Goal: Task Accomplishment & Management: Use online tool/utility

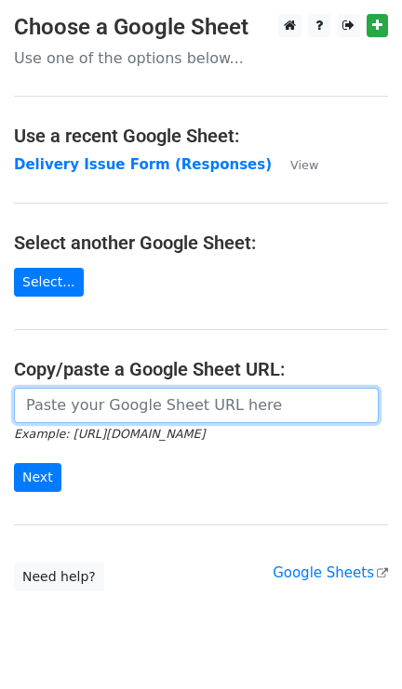
click at [116, 410] on input "url" at bounding box center [196, 405] width 364 height 35
paste input "https://docs.google.com/spreadsheets/d/1qQHD5SoE2zCQxW73jNxLPRujqbOdsJS1upL9tDW…"
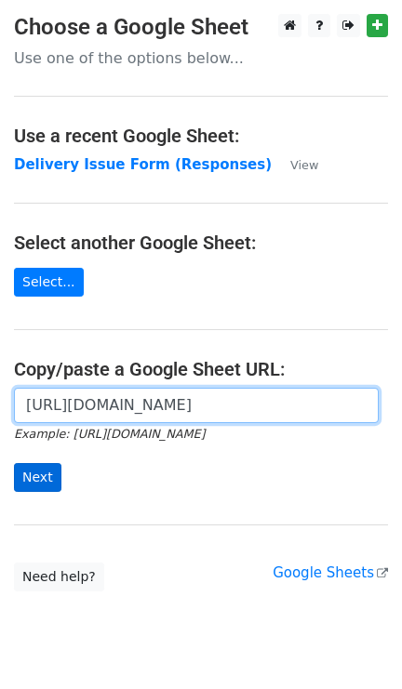
type input "https://docs.google.com/spreadsheets/d/1qQHD5SoE2zCQxW73jNxLPRujqbOdsJS1upL9tDW…"
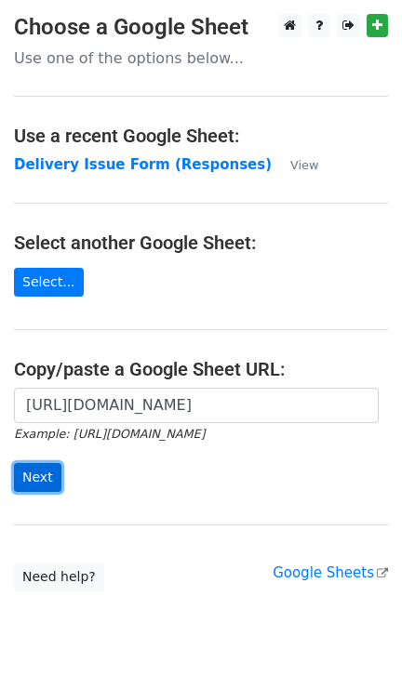
scroll to position [0, 0]
click at [35, 483] on input "Next" at bounding box center [37, 477] width 47 height 29
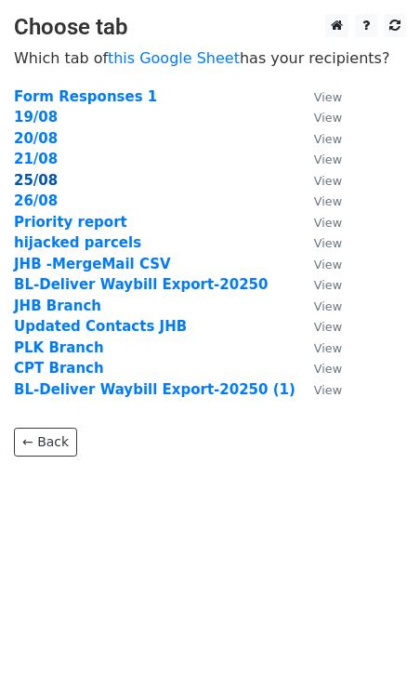
click at [33, 178] on strong "25/08" at bounding box center [36, 180] width 44 height 17
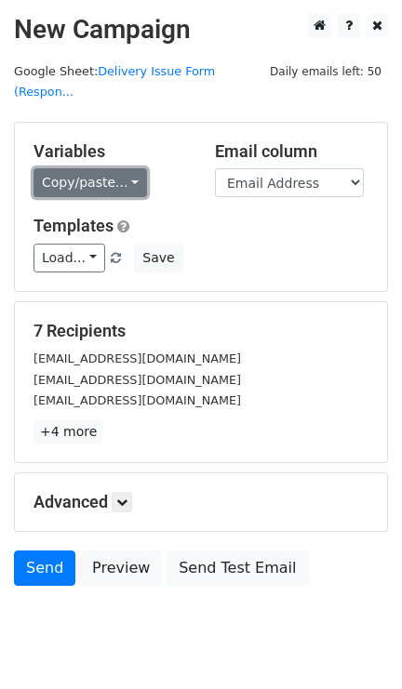
click at [121, 168] on link "Copy/paste..." at bounding box center [89, 182] width 113 height 29
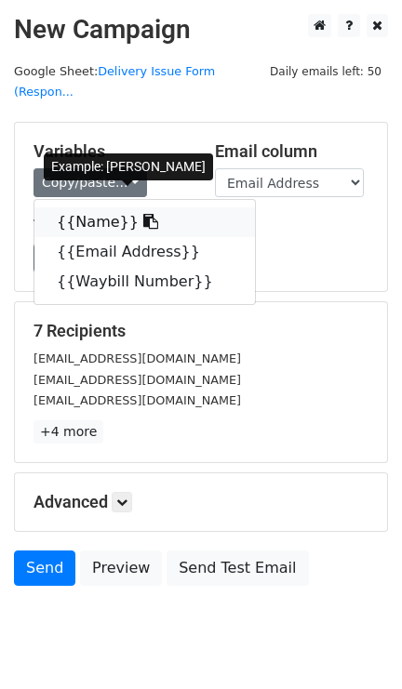
click at [110, 207] on link "{{Name}}" at bounding box center [144, 222] width 220 height 30
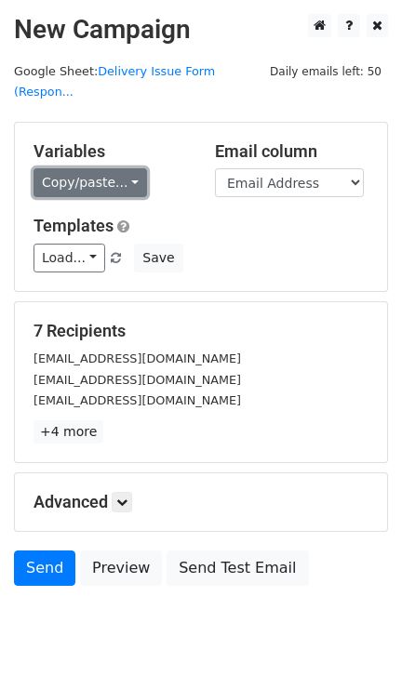
click at [123, 168] on link "Copy/paste..." at bounding box center [89, 182] width 113 height 29
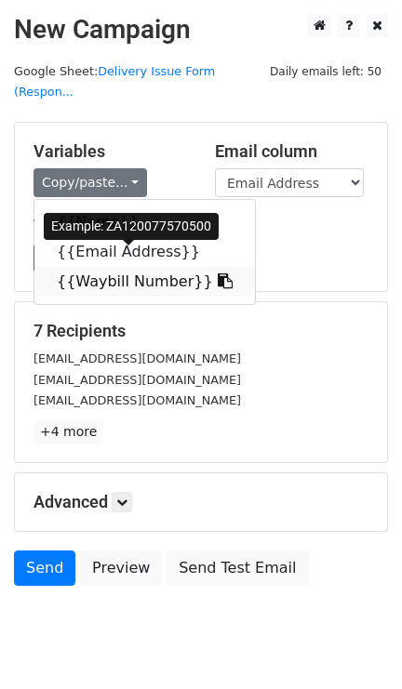
click at [113, 269] on link "{{Waybill Number}}" at bounding box center [144, 282] width 220 height 30
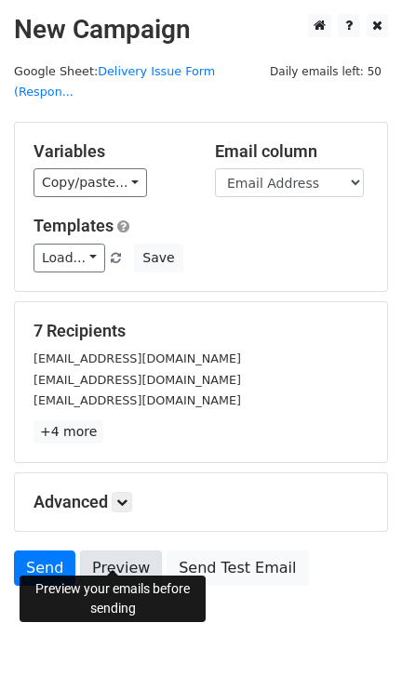
click at [106, 550] on link "Preview" at bounding box center [121, 567] width 82 height 35
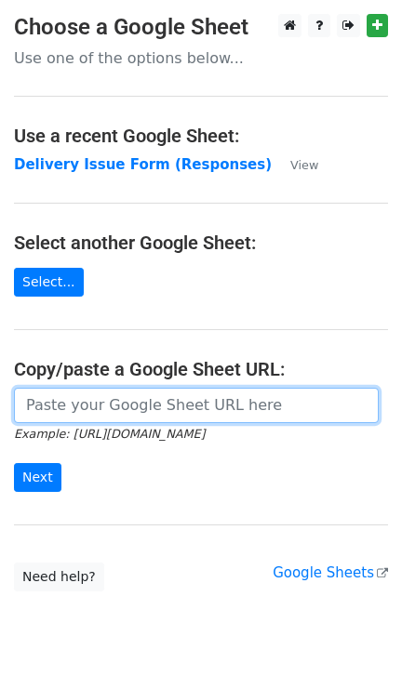
click at [162, 402] on input "url" at bounding box center [196, 405] width 364 height 35
paste input "https://docs.google.com/spreadsheets/d/1qQHD5SoE2zCQxW73jNxLPRujqbOdsJS1upL9tDW…"
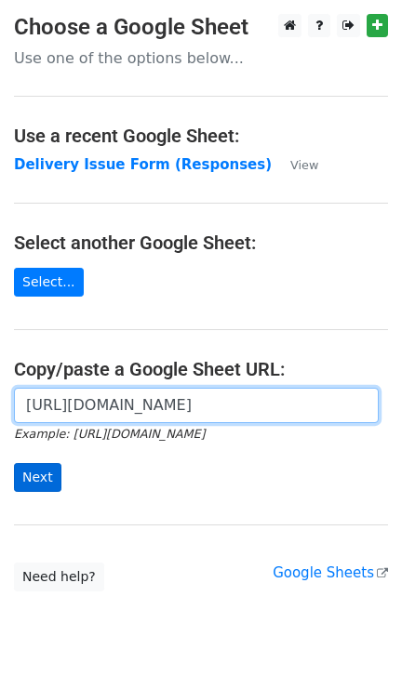
type input "https://docs.google.com/spreadsheets/d/1qQHD5SoE2zCQxW73jNxLPRujqbOdsJS1upL9tDW…"
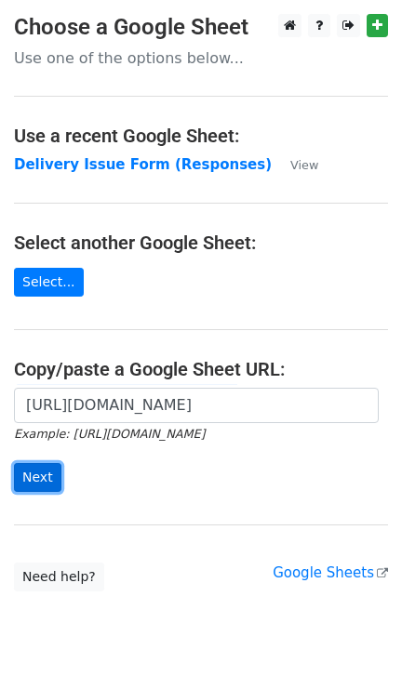
scroll to position [0, 0]
click at [33, 481] on input "Next" at bounding box center [37, 477] width 47 height 29
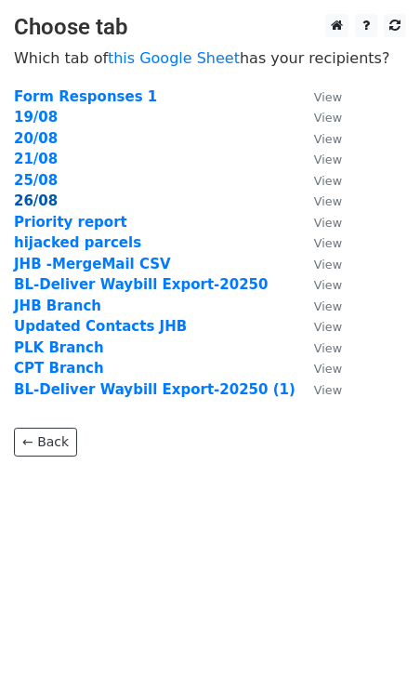
click at [38, 201] on strong "26/08" at bounding box center [36, 200] width 44 height 17
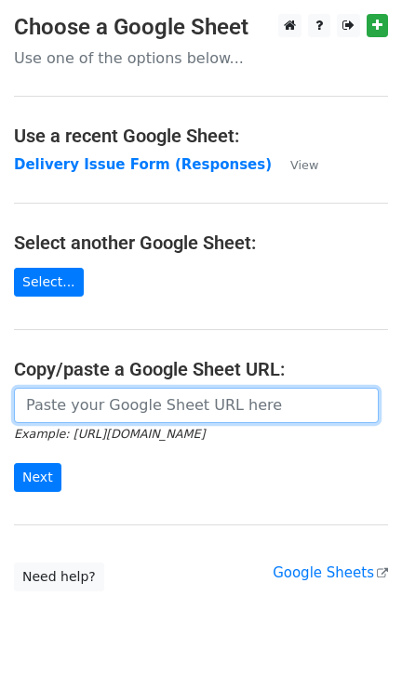
click at [113, 403] on input "url" at bounding box center [196, 405] width 364 height 35
paste input "https://docs.google.com/spreadsheets/d/1qQHD5SoE2zCQxW73jNxLPRujqbOdsJS1upL9tDW…"
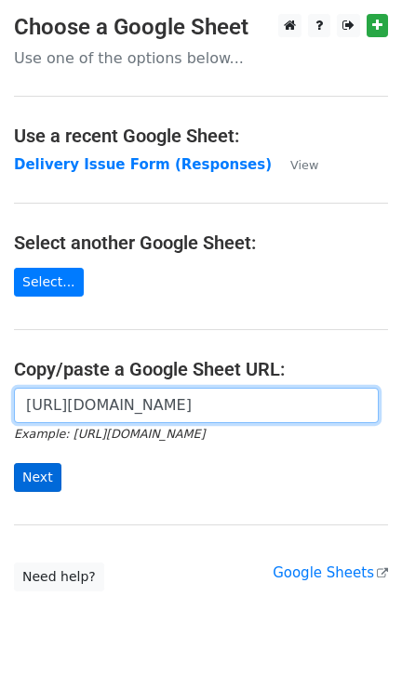
type input "https://docs.google.com/spreadsheets/d/1qQHD5SoE2zCQxW73jNxLPRujqbOdsJS1upL9tDW…"
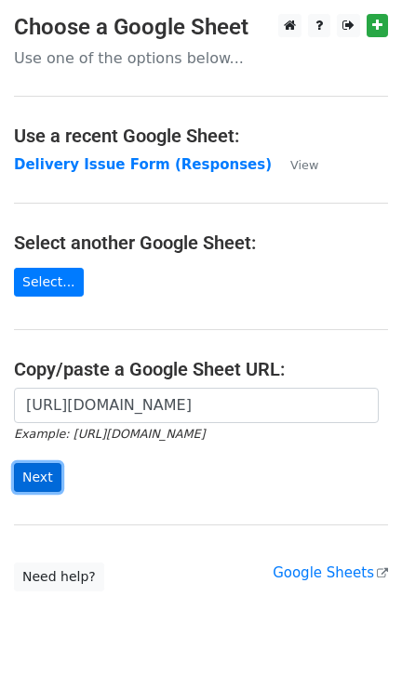
scroll to position [0, 0]
click at [46, 473] on input "Next" at bounding box center [37, 477] width 47 height 29
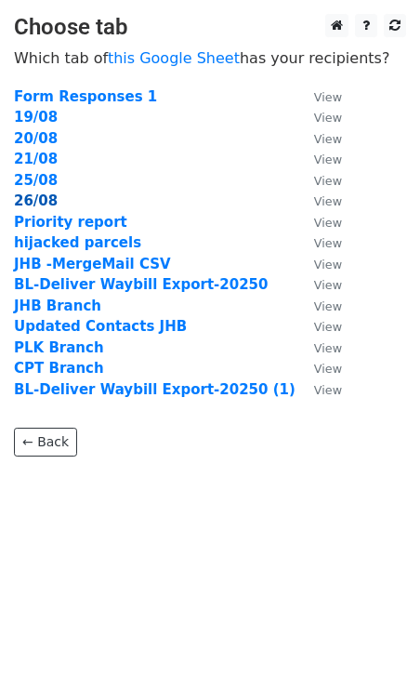
click at [31, 197] on strong "26/08" at bounding box center [36, 200] width 44 height 17
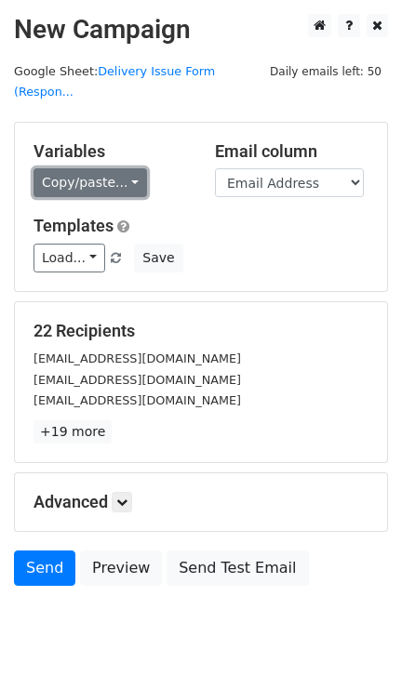
click at [127, 168] on link "Copy/paste..." at bounding box center [89, 182] width 113 height 29
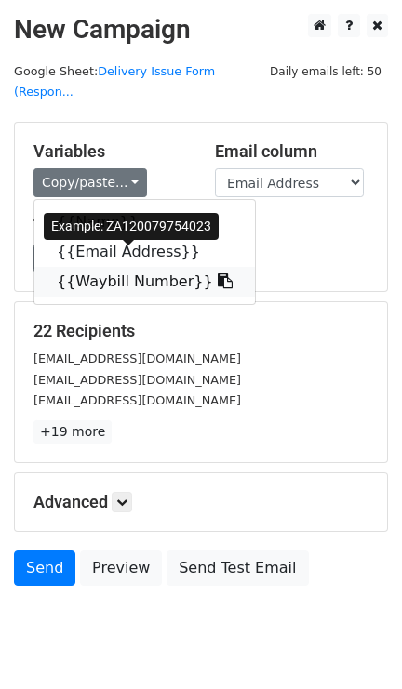
click at [126, 267] on link "{{Waybill Number}}" at bounding box center [144, 282] width 220 height 30
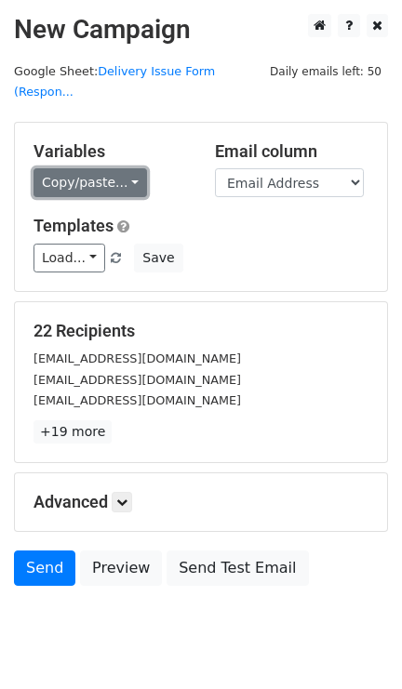
click at [124, 168] on link "Copy/paste..." at bounding box center [89, 182] width 113 height 29
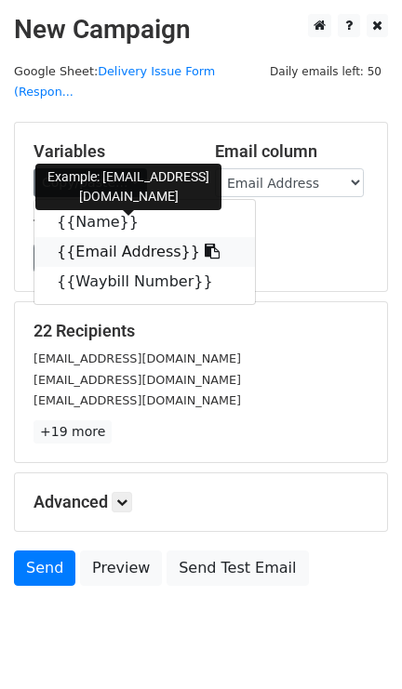
click at [128, 238] on link "{{Email Address}}" at bounding box center [144, 252] width 220 height 30
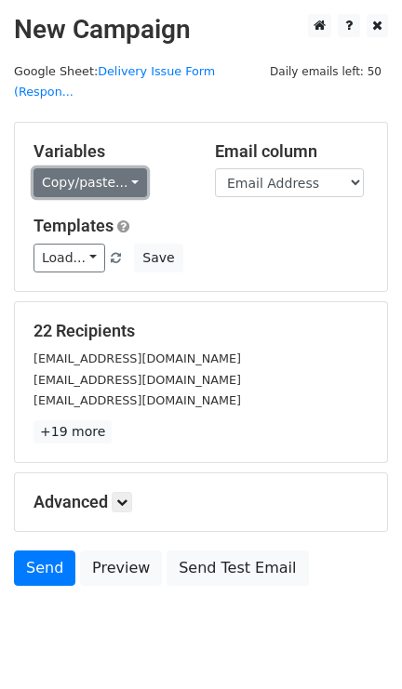
click at [123, 168] on link "Copy/paste..." at bounding box center [89, 182] width 113 height 29
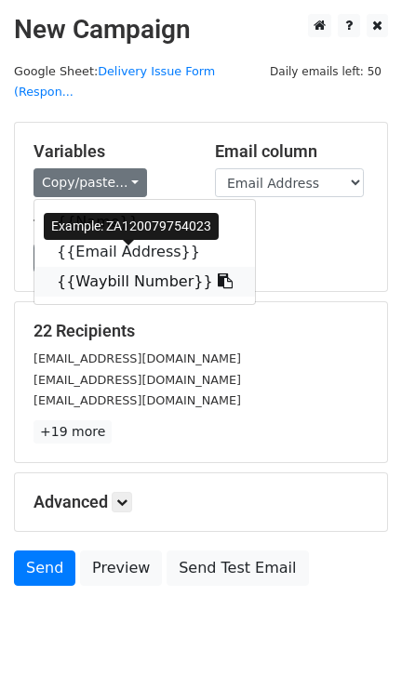
click at [124, 267] on link "{{Waybill Number}}" at bounding box center [144, 282] width 220 height 30
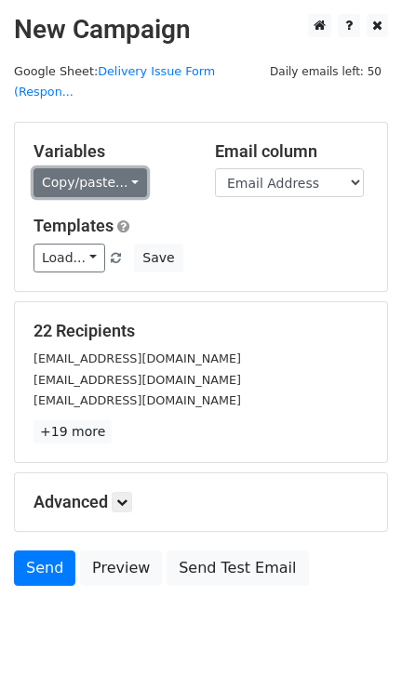
click at [125, 168] on link "Copy/paste..." at bounding box center [89, 182] width 113 height 29
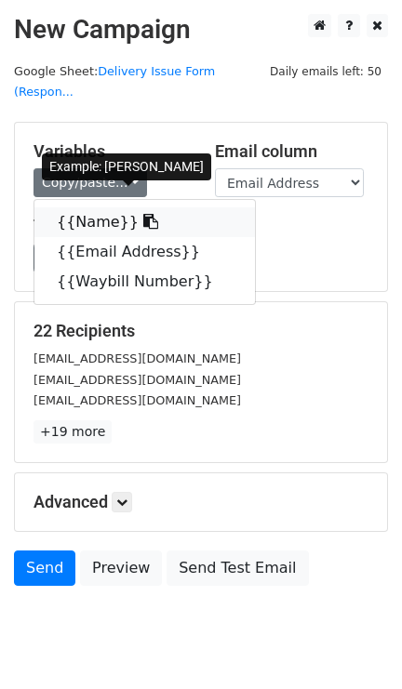
click at [93, 207] on link "{{Name}}" at bounding box center [144, 222] width 220 height 30
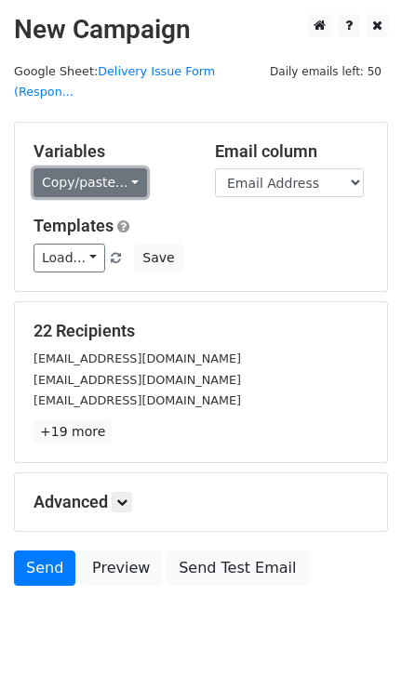
click at [120, 168] on link "Copy/paste..." at bounding box center [89, 182] width 113 height 29
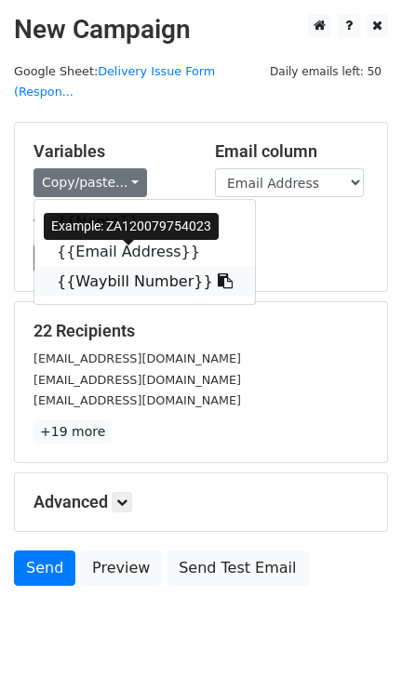
click at [109, 267] on link "{{Waybill Number}}" at bounding box center [144, 282] width 220 height 30
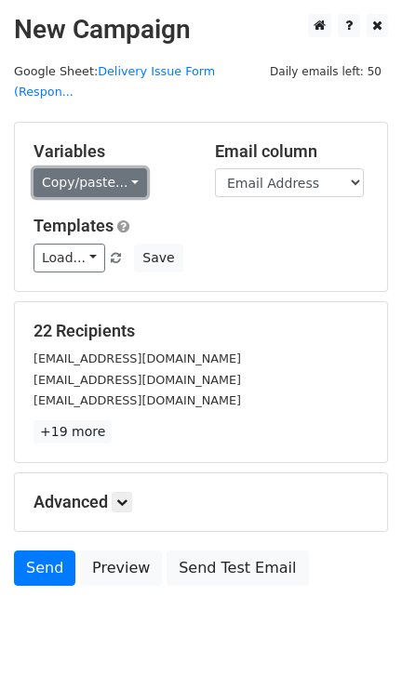
click at [130, 168] on link "Copy/paste..." at bounding box center [89, 182] width 113 height 29
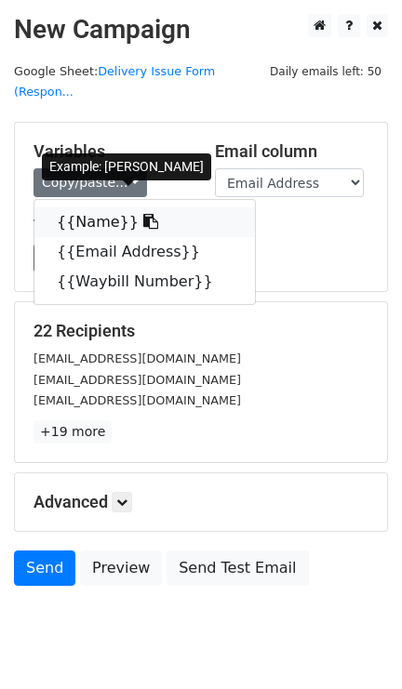
click at [94, 207] on link "{{Name}}" at bounding box center [144, 222] width 220 height 30
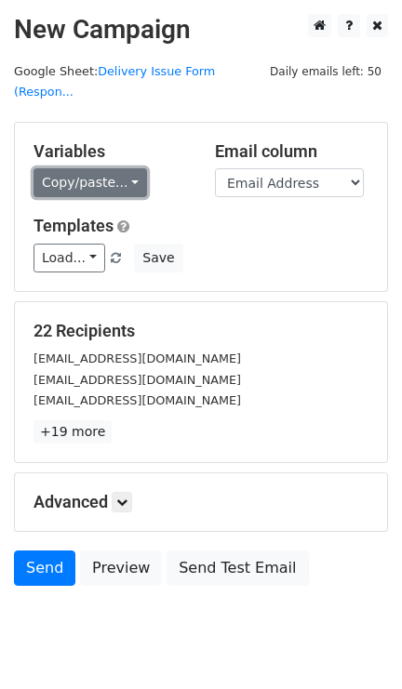
click at [120, 168] on link "Copy/paste..." at bounding box center [89, 182] width 113 height 29
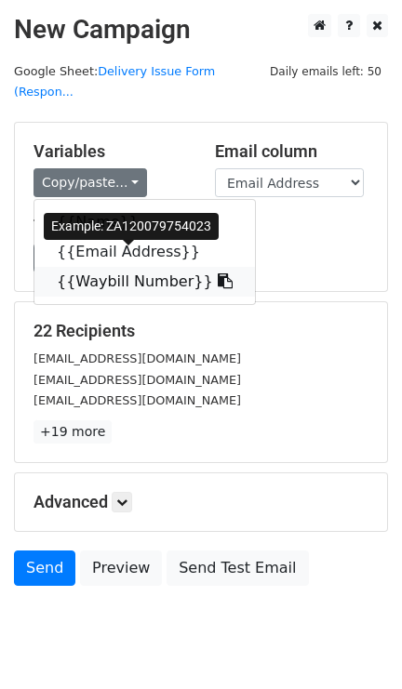
click at [125, 267] on link "{{Waybill Number}}" at bounding box center [144, 282] width 220 height 30
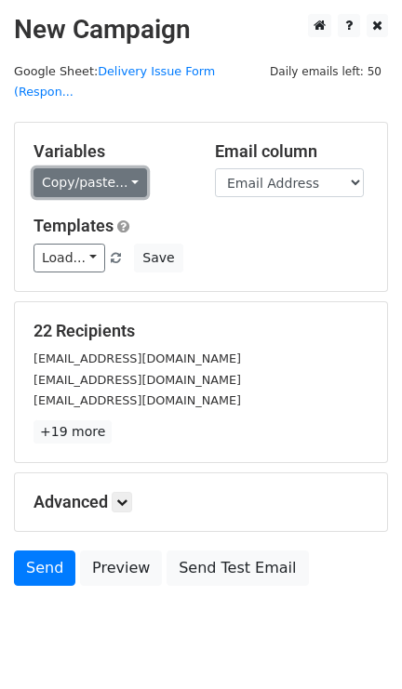
click at [121, 168] on link "Copy/paste..." at bounding box center [89, 182] width 113 height 29
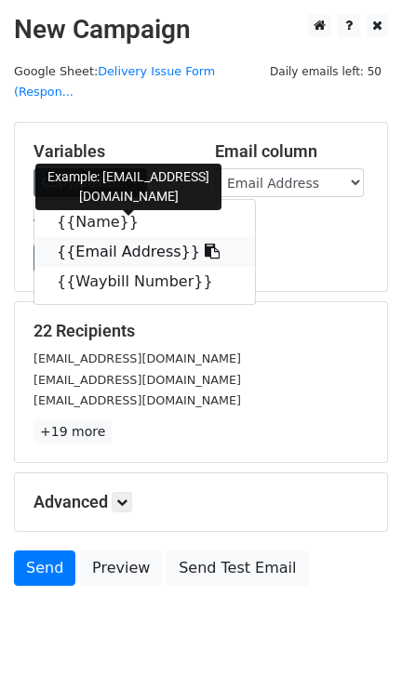
click at [102, 237] on link "{{Email Address}}" at bounding box center [144, 252] width 220 height 30
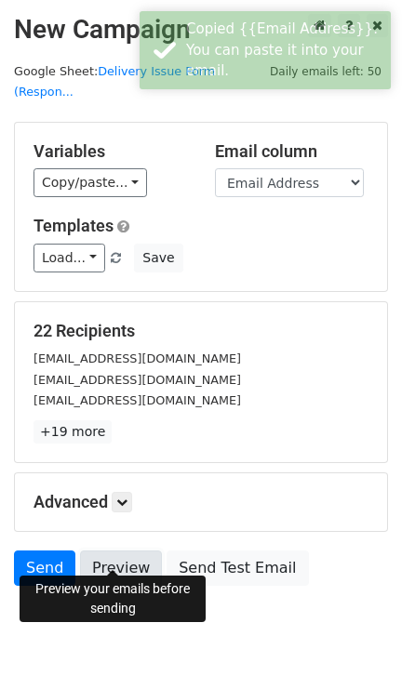
click at [116, 550] on link "Preview" at bounding box center [121, 567] width 82 height 35
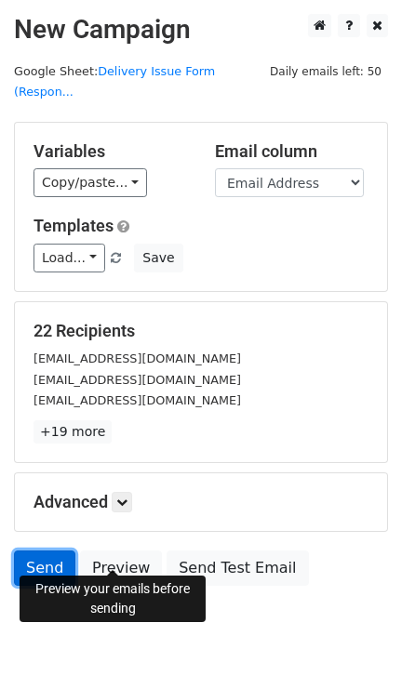
click at [46, 550] on link "Send" at bounding box center [44, 567] width 61 height 35
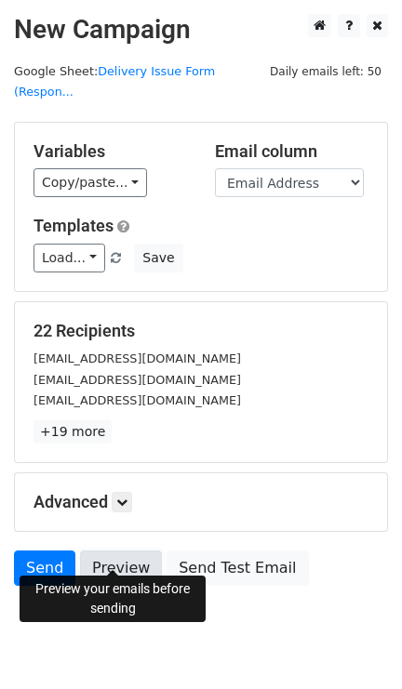
click at [110, 555] on link "Preview" at bounding box center [121, 567] width 82 height 35
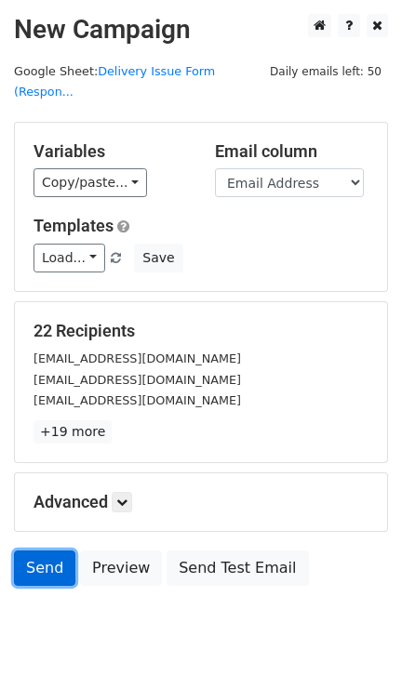
click at [45, 555] on link "Send" at bounding box center [44, 567] width 61 height 35
click at [43, 550] on link "Send" at bounding box center [44, 567] width 61 height 35
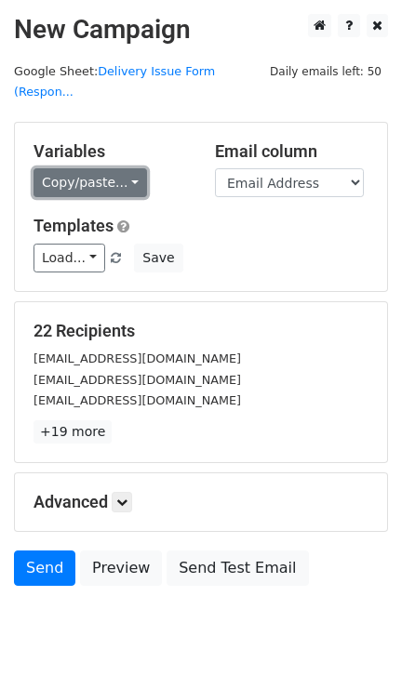
click at [119, 168] on link "Copy/paste..." at bounding box center [89, 182] width 113 height 29
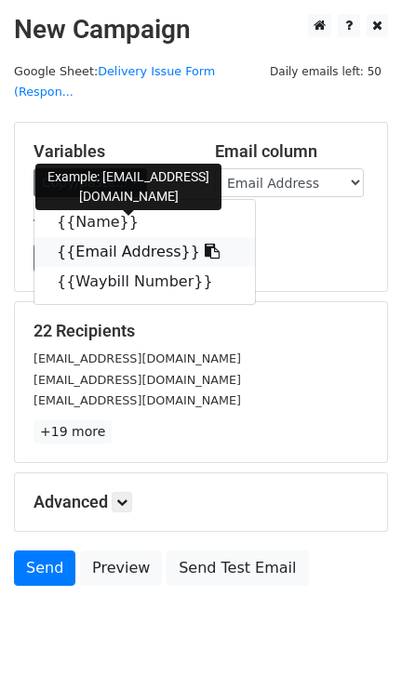
click at [125, 237] on link "{{Email Address}}" at bounding box center [144, 252] width 220 height 30
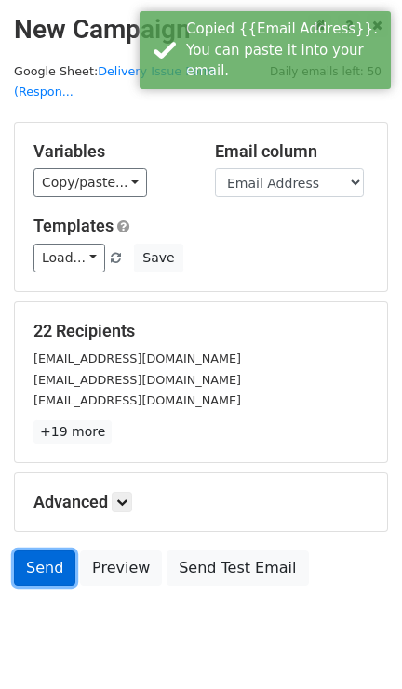
click at [35, 550] on link "Send" at bounding box center [44, 567] width 61 height 35
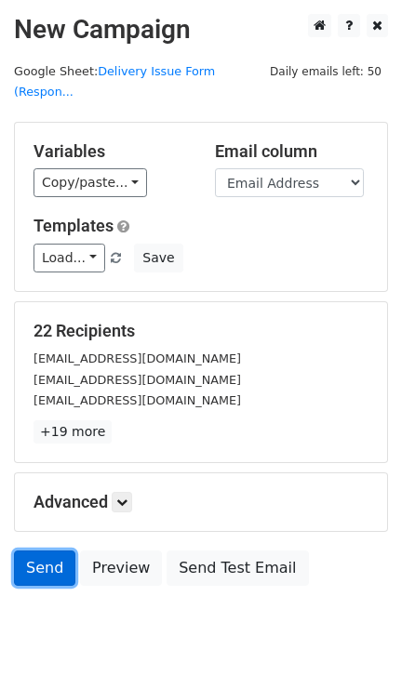
click at [48, 550] on link "Send" at bounding box center [44, 567] width 61 height 35
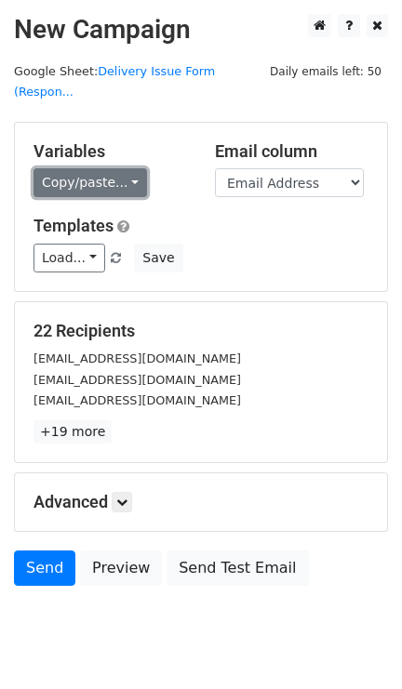
click at [124, 168] on link "Copy/paste..." at bounding box center [89, 182] width 113 height 29
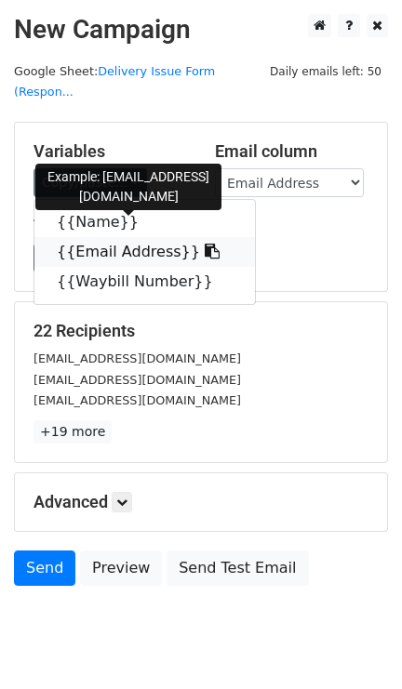
click at [105, 237] on link "{{Email Address}}" at bounding box center [144, 252] width 220 height 30
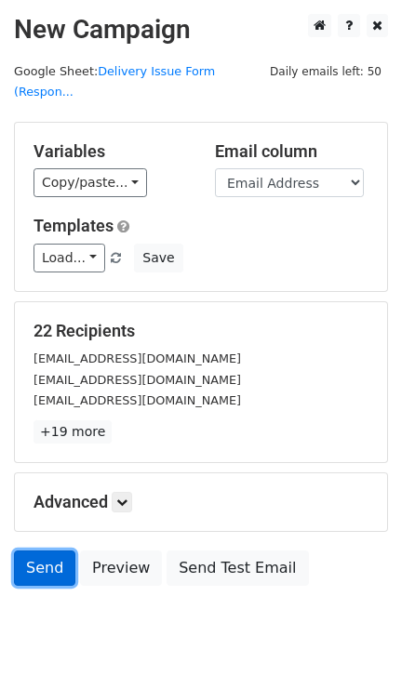
click at [48, 558] on link "Send" at bounding box center [44, 567] width 61 height 35
click at [52, 551] on link "Send" at bounding box center [44, 567] width 61 height 35
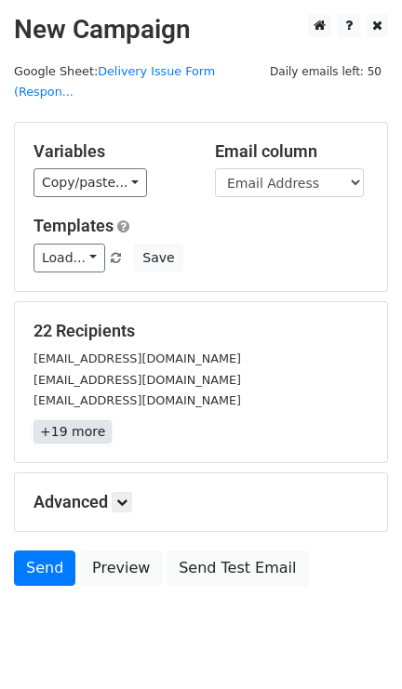
click at [86, 421] on link "+19 more" at bounding box center [72, 431] width 78 height 23
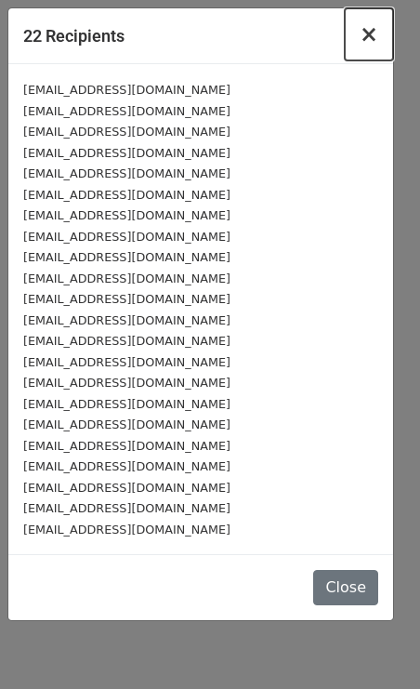
click at [373, 39] on span "×" at bounding box center [369, 34] width 19 height 26
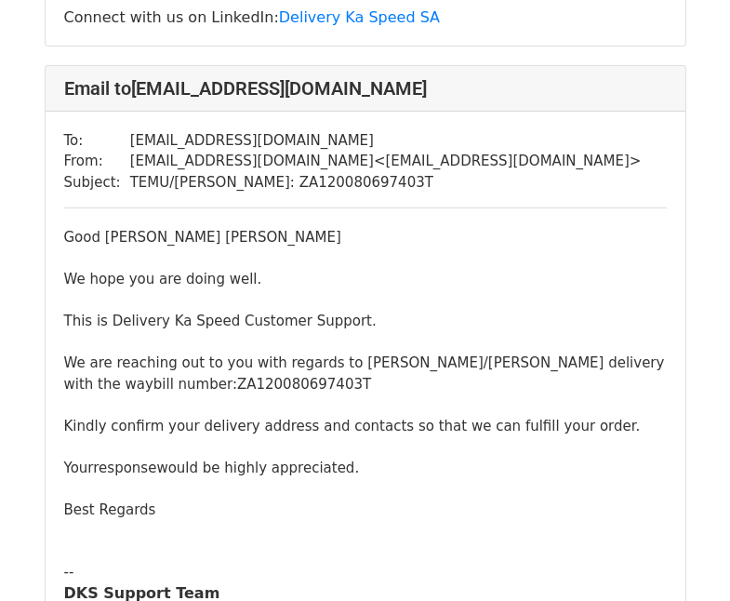
scroll to position [1538, 0]
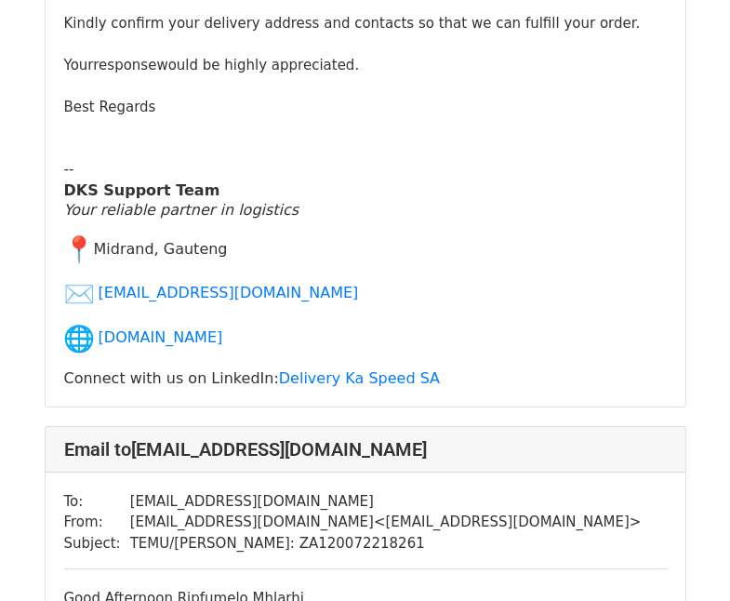
scroll to position [3552, 0]
